Goal: Information Seeking & Learning: Learn about a topic

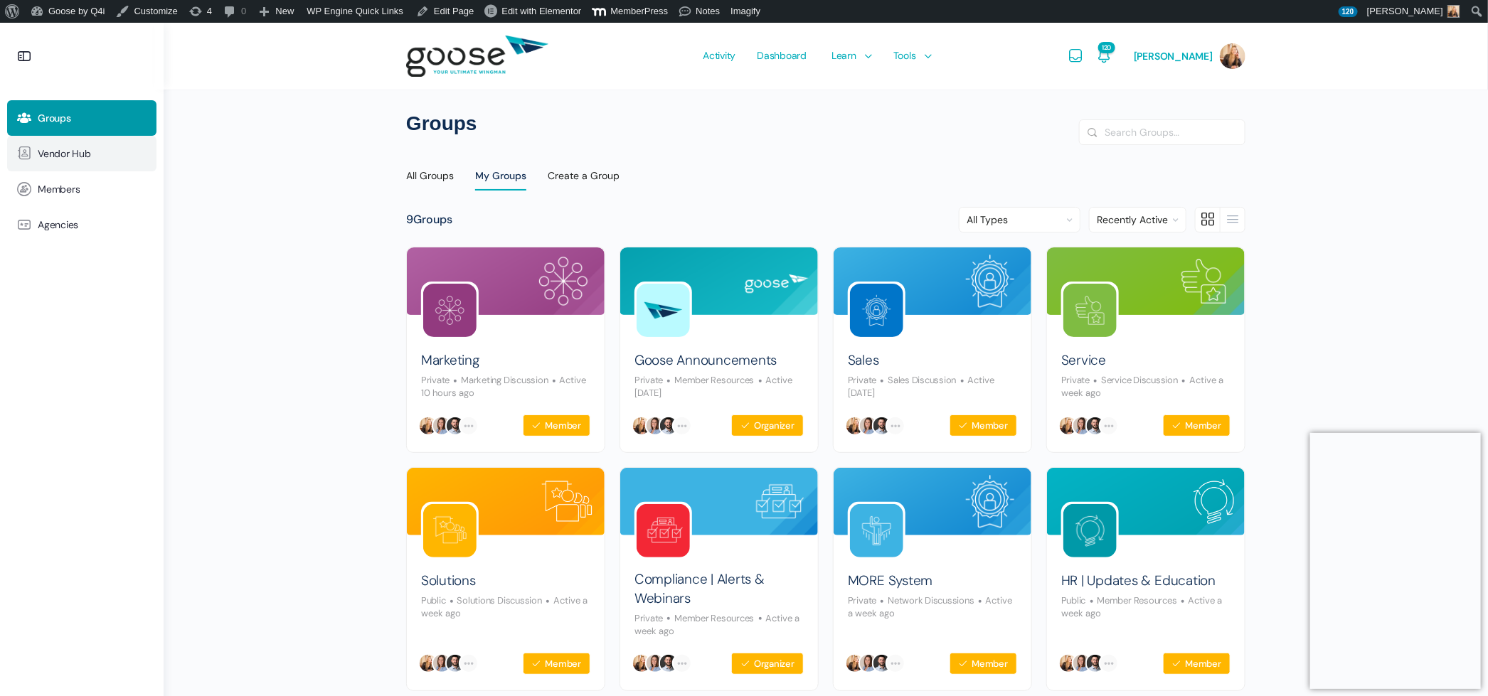
click at [95, 164] on link "Vendor Hub" at bounding box center [81, 154] width 149 height 36
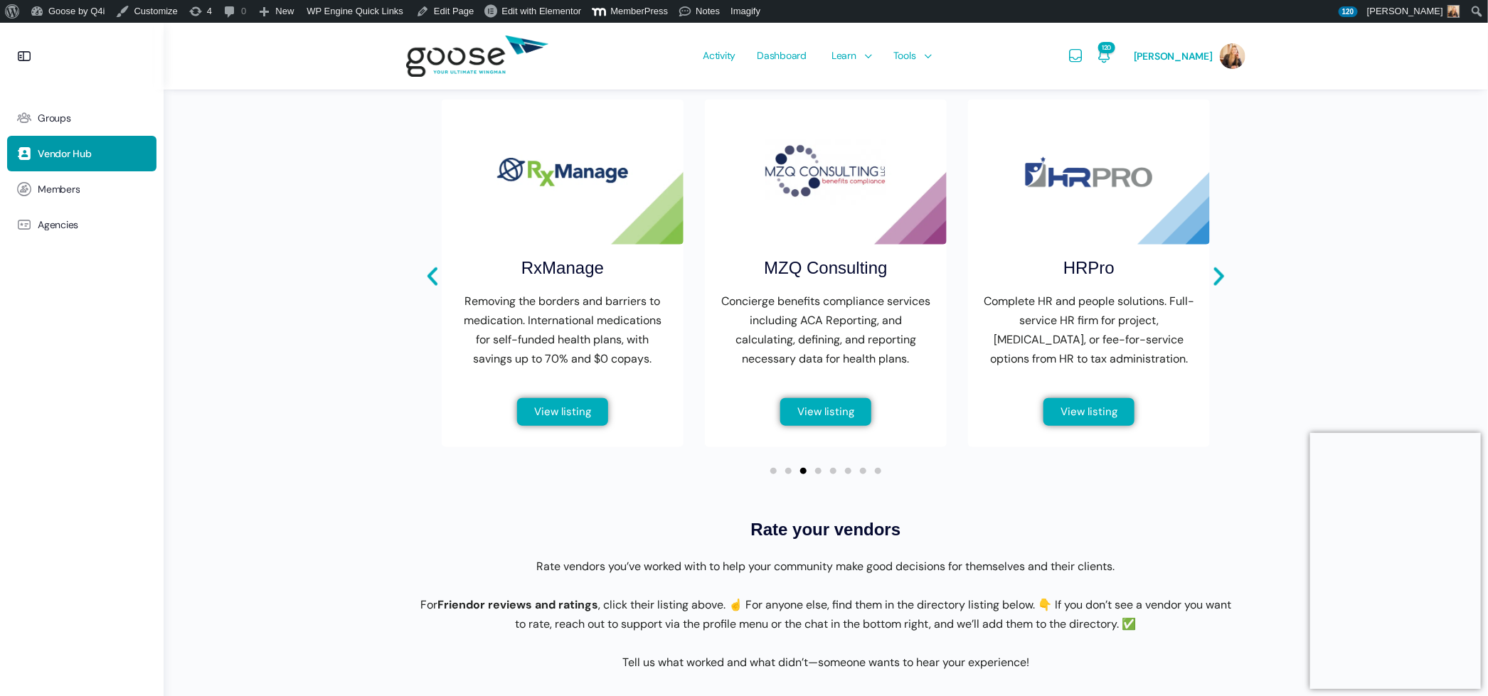
scroll to position [595, 0]
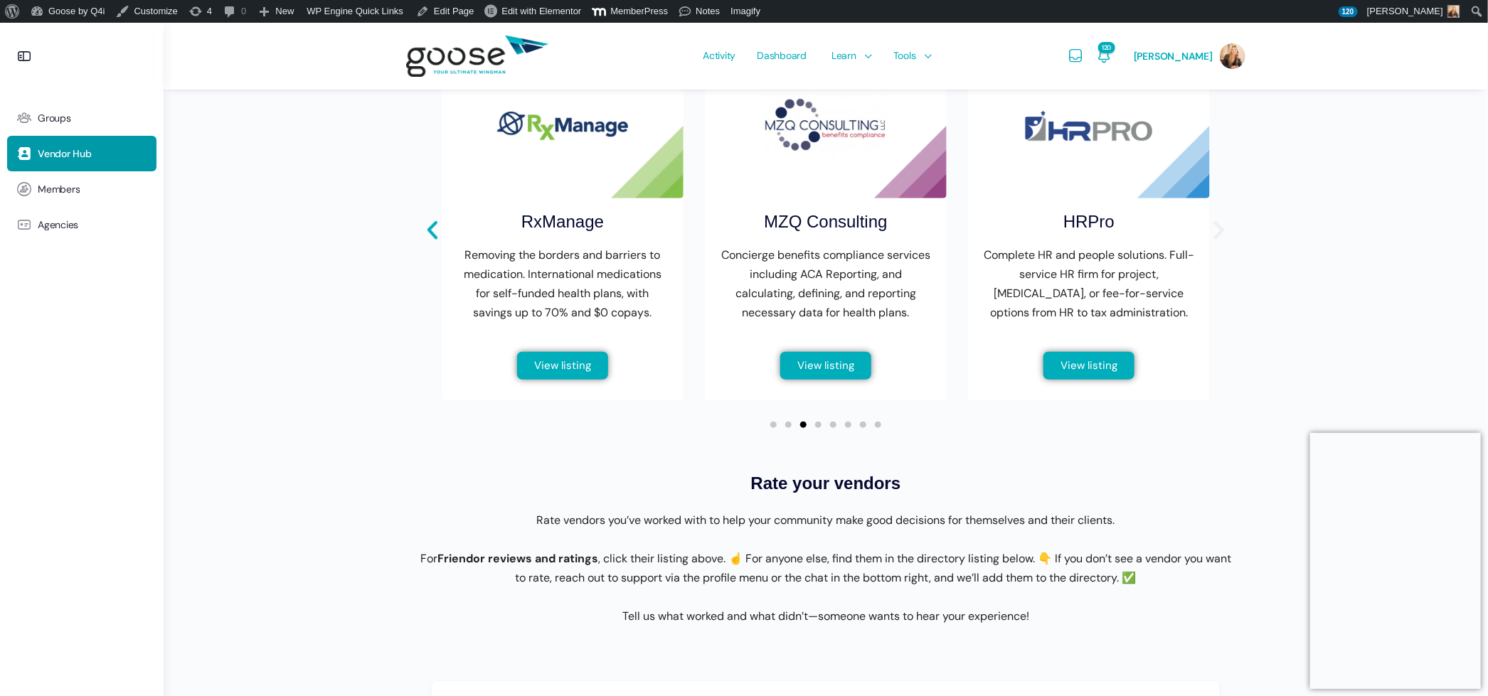
click at [1226, 242] on icon "Next slide" at bounding box center [1219, 230] width 24 height 24
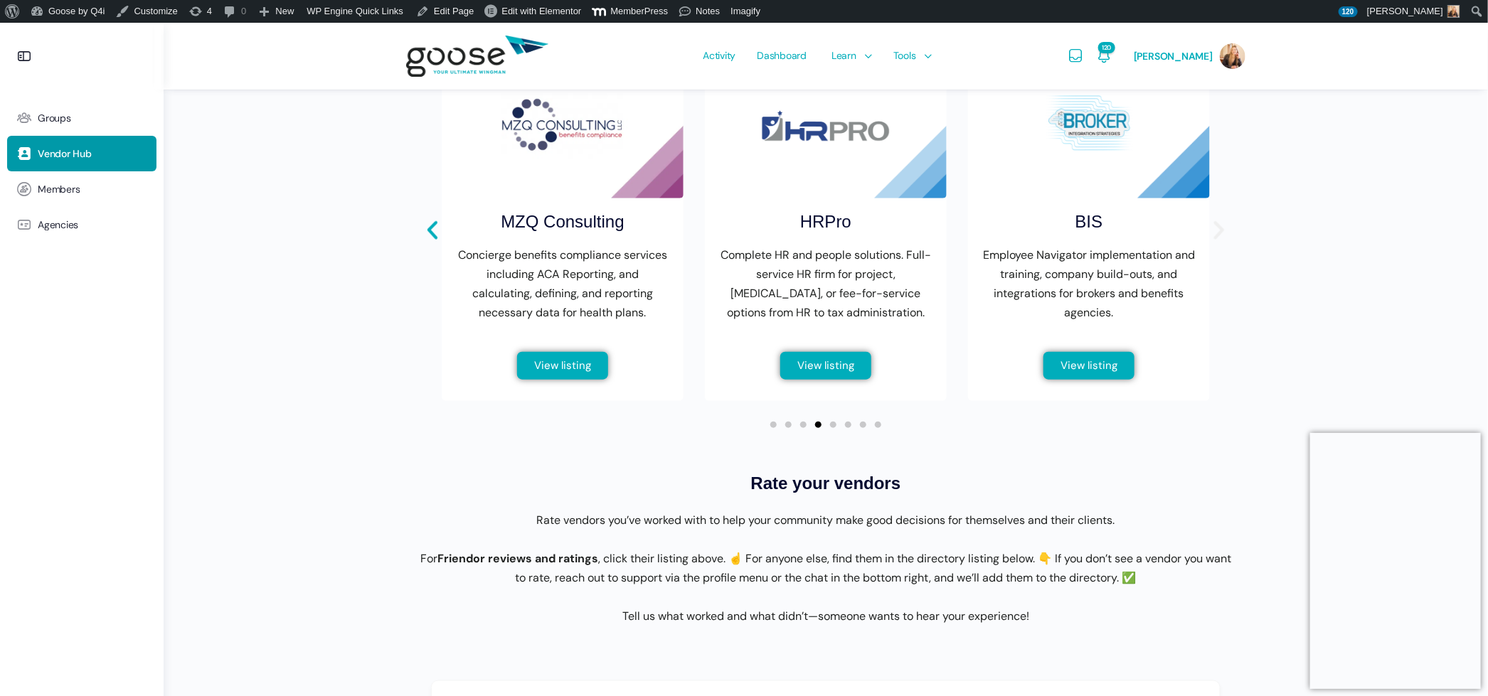
click at [1226, 243] on icon "Next slide" at bounding box center [1219, 230] width 24 height 24
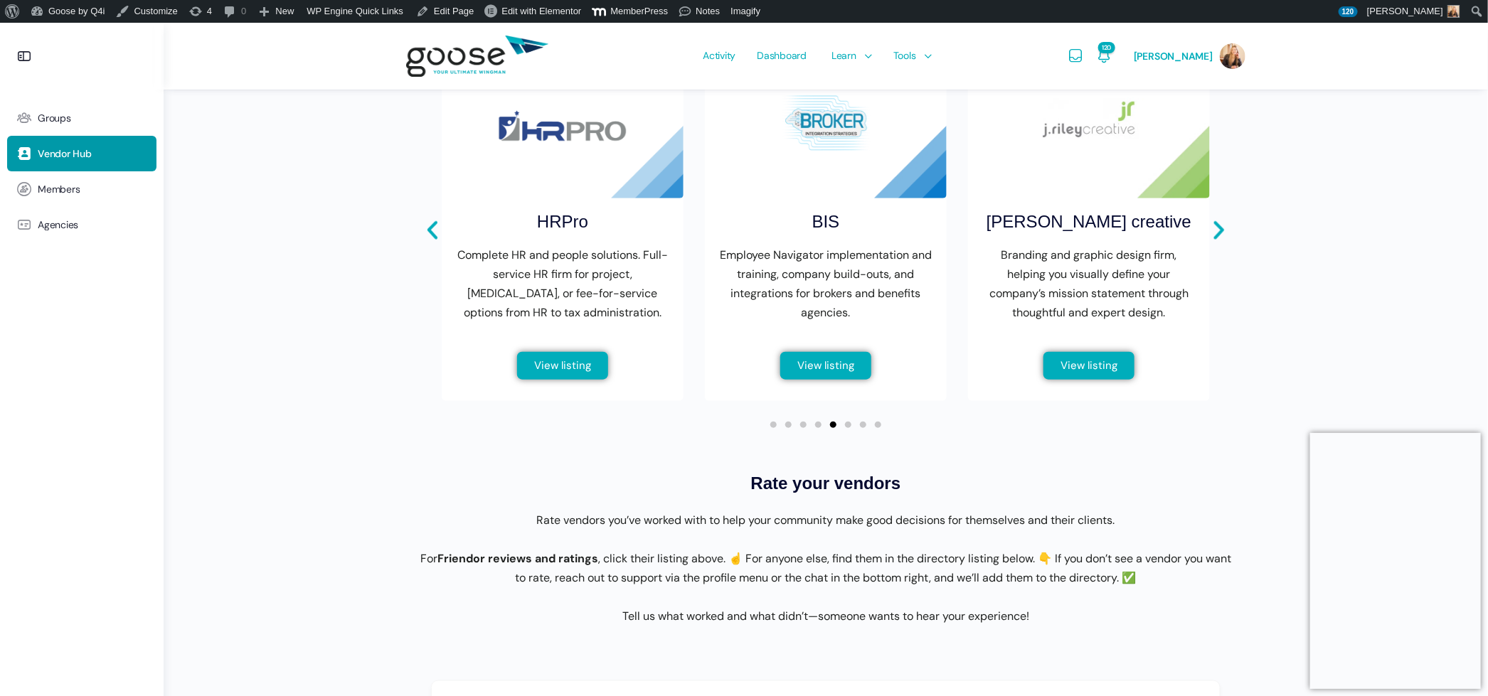
click at [794, 184] on img "6 / 8" at bounding box center [826, 125] width 242 height 145
click at [821, 159] on img "6 / 8" at bounding box center [826, 125] width 242 height 145
click at [833, 381] on link "View listing" at bounding box center [825, 366] width 92 height 29
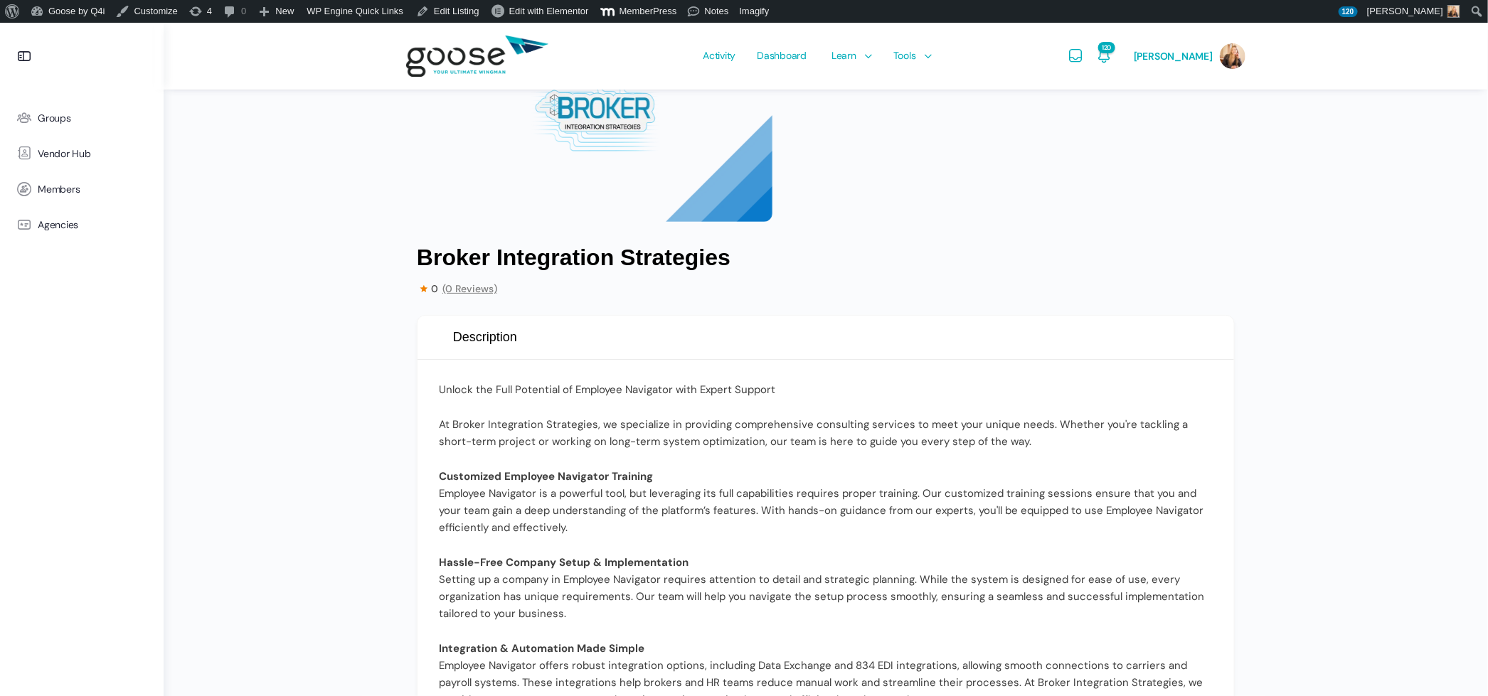
scroll to position [284, 0]
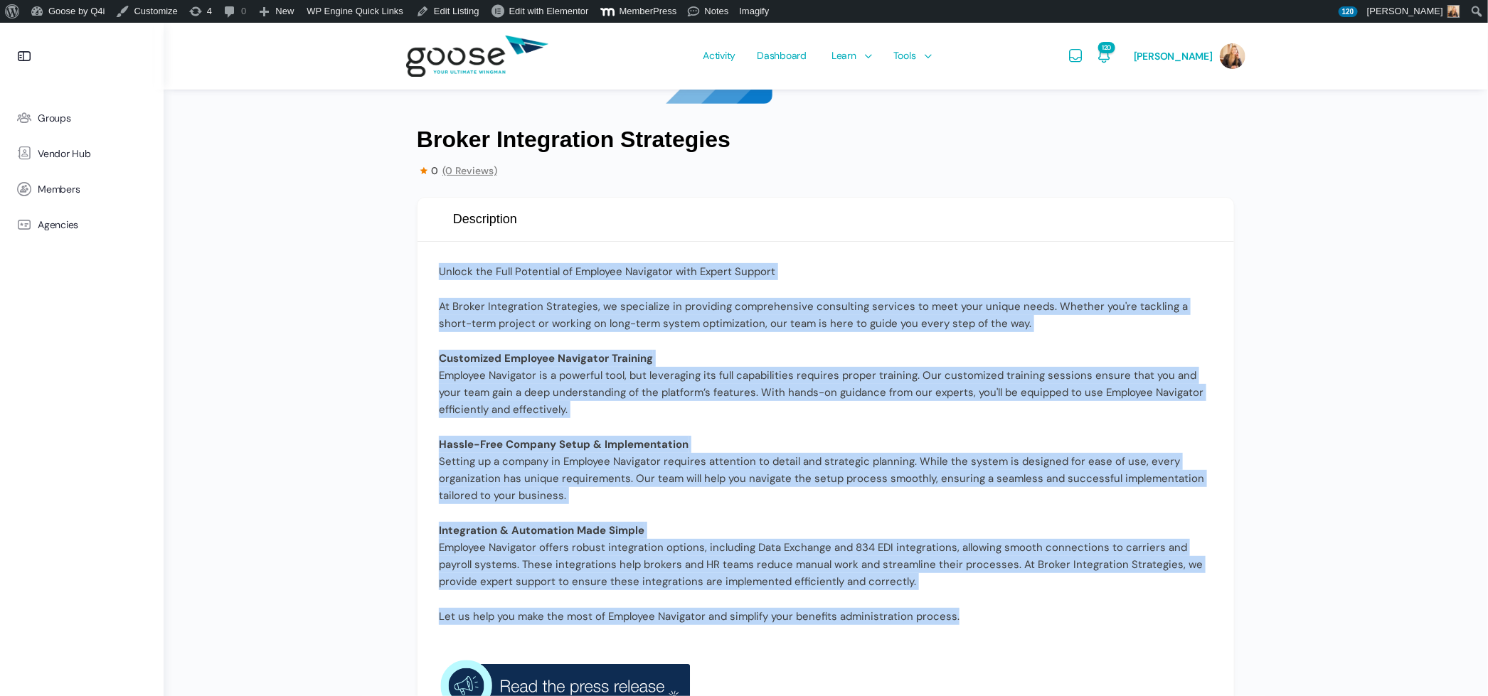
drag, startPoint x: 440, startPoint y: 270, endPoint x: 1018, endPoint y: 624, distance: 678.7
click at [1018, 626] on div "Unlock the Full Potential of Employee Navigator with Expert Support At Broker I…" at bounding box center [826, 531] width 774 height 536
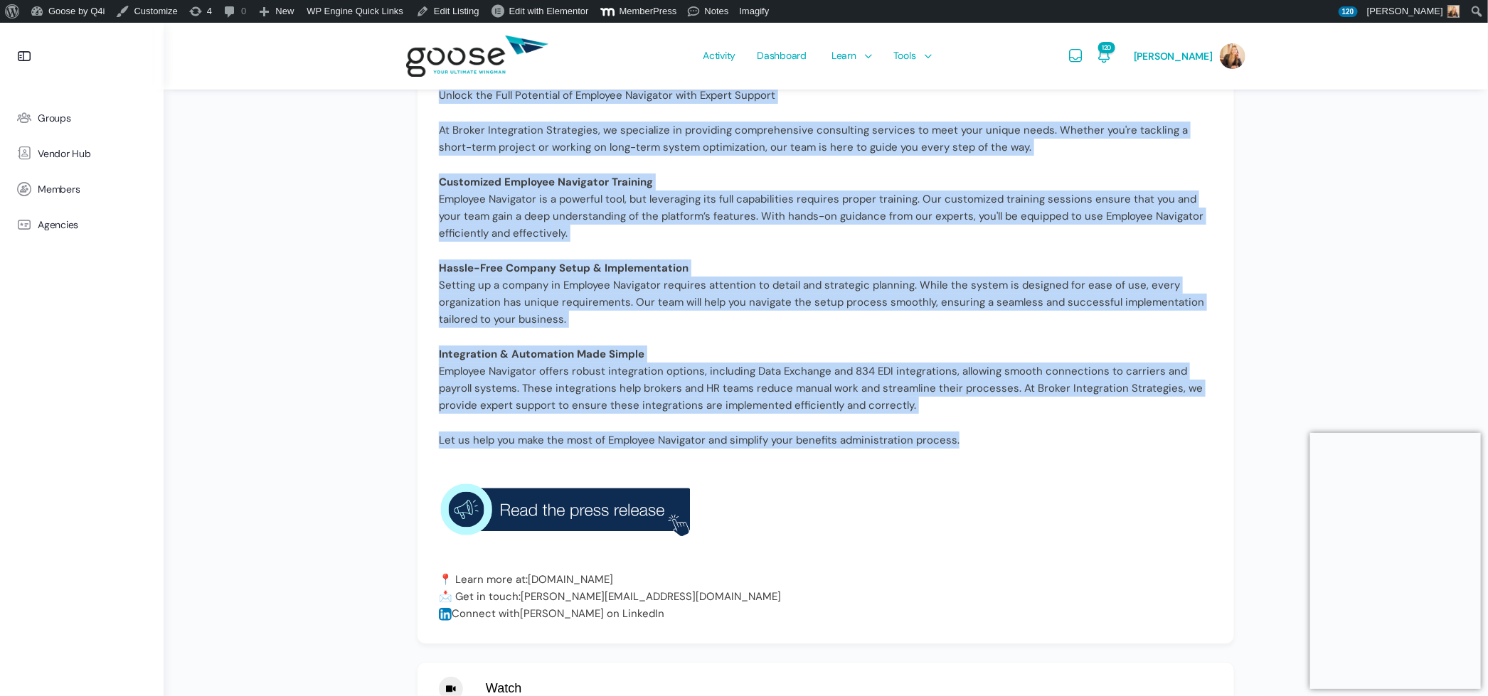
scroll to position [458, 0]
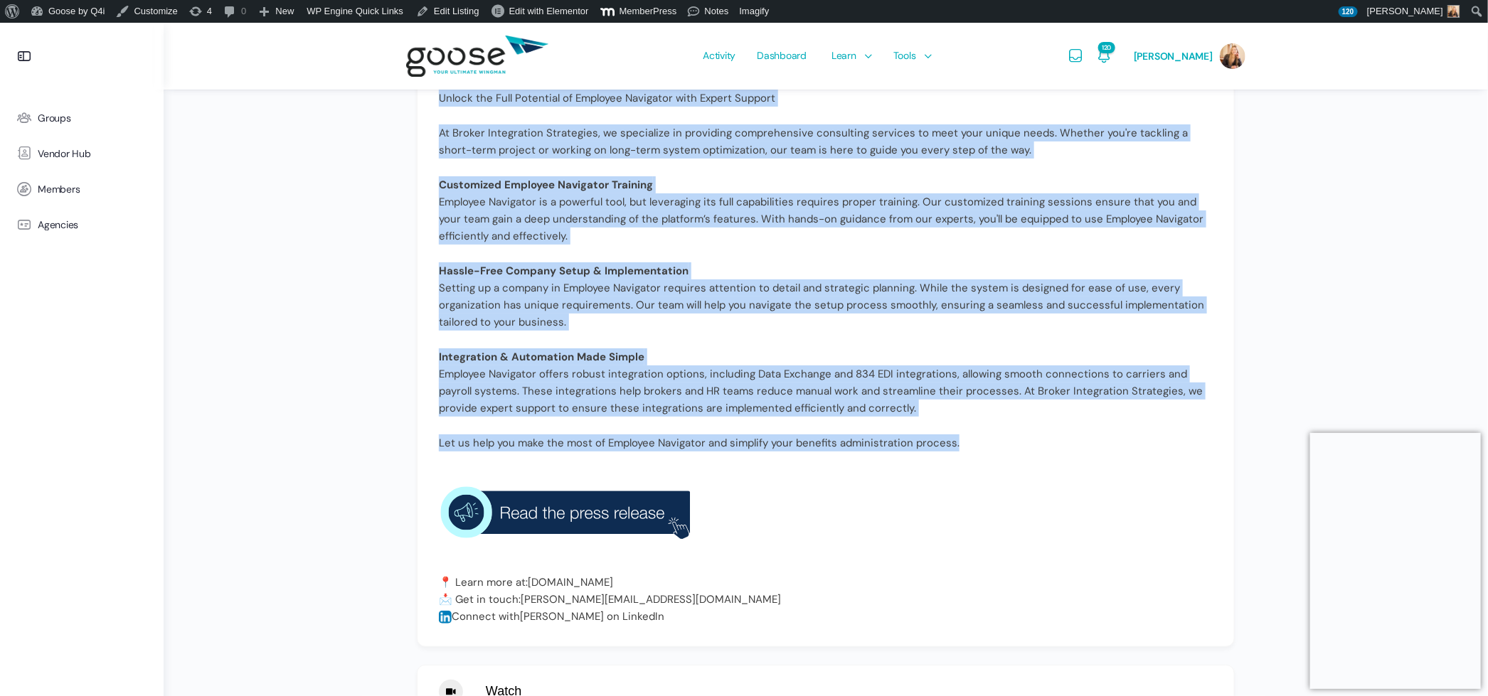
copy div "Unlock the Full Potential of Employee Navigator with Expert Support At Broker I…"
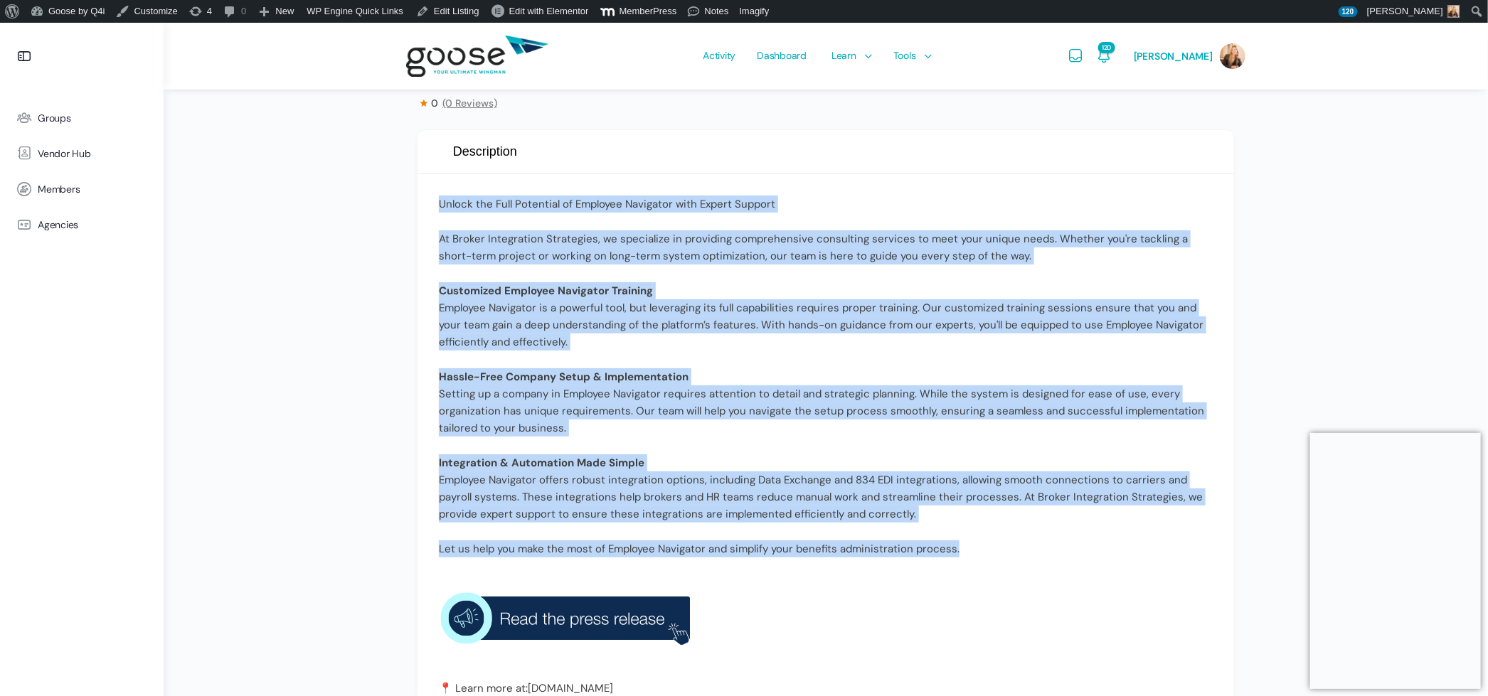
scroll to position [311, 0]
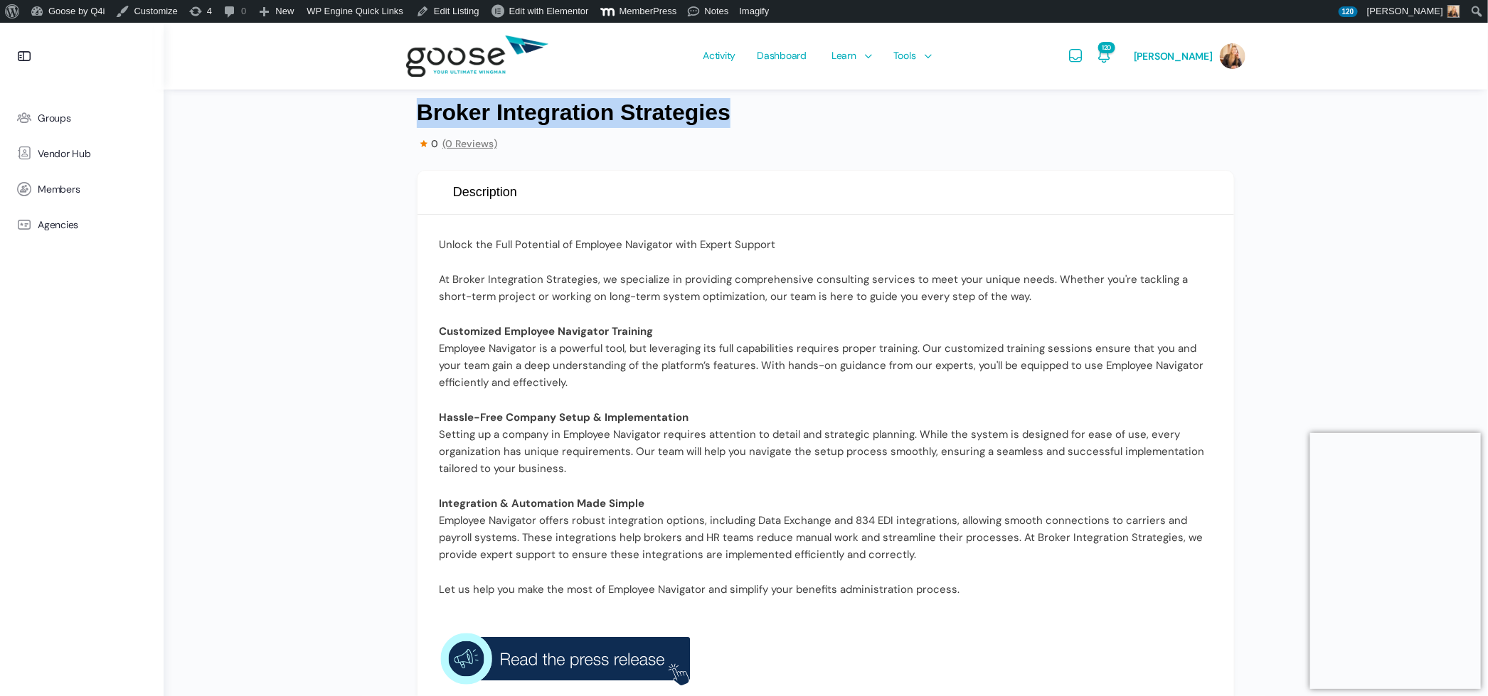
drag, startPoint x: 740, startPoint y: 112, endPoint x: 400, endPoint y: 107, distance: 340.7
copy h1 "Broker Integration Strategies"
